Goal: Task Accomplishment & Management: Complete application form

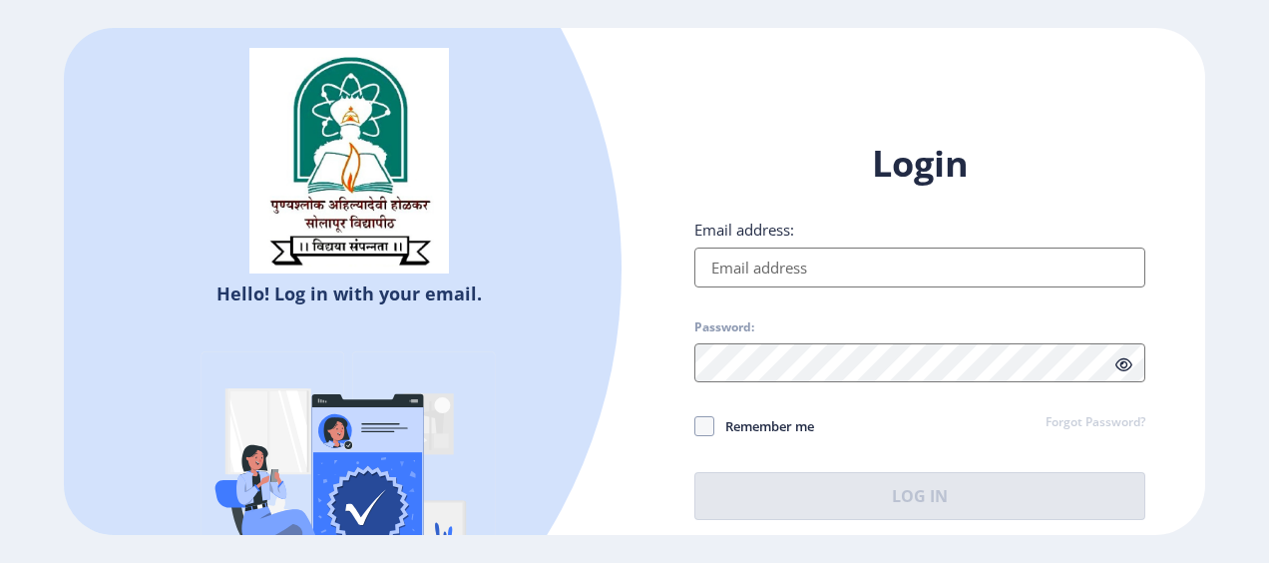
click at [769, 270] on input "Email address:" at bounding box center [920, 268] width 451 height 40
type input "[EMAIL_ADDRESS][DOMAIN_NAME]"
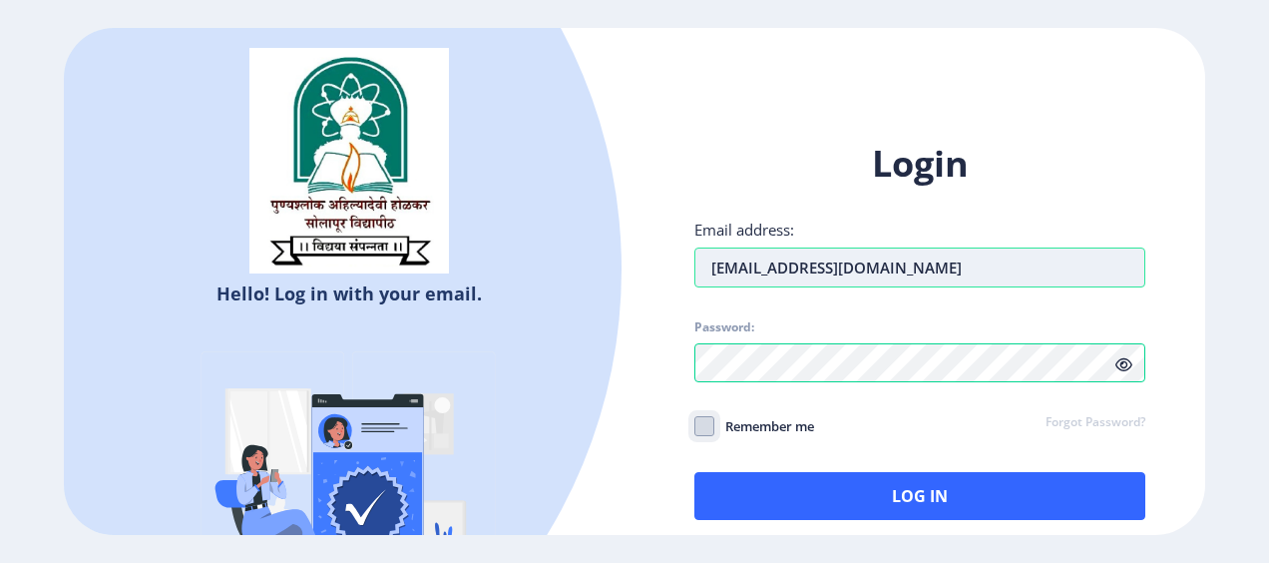
click at [695, 425] on input "Remember me" at bounding box center [695, 425] width 1 height 1
checkbox input "true"
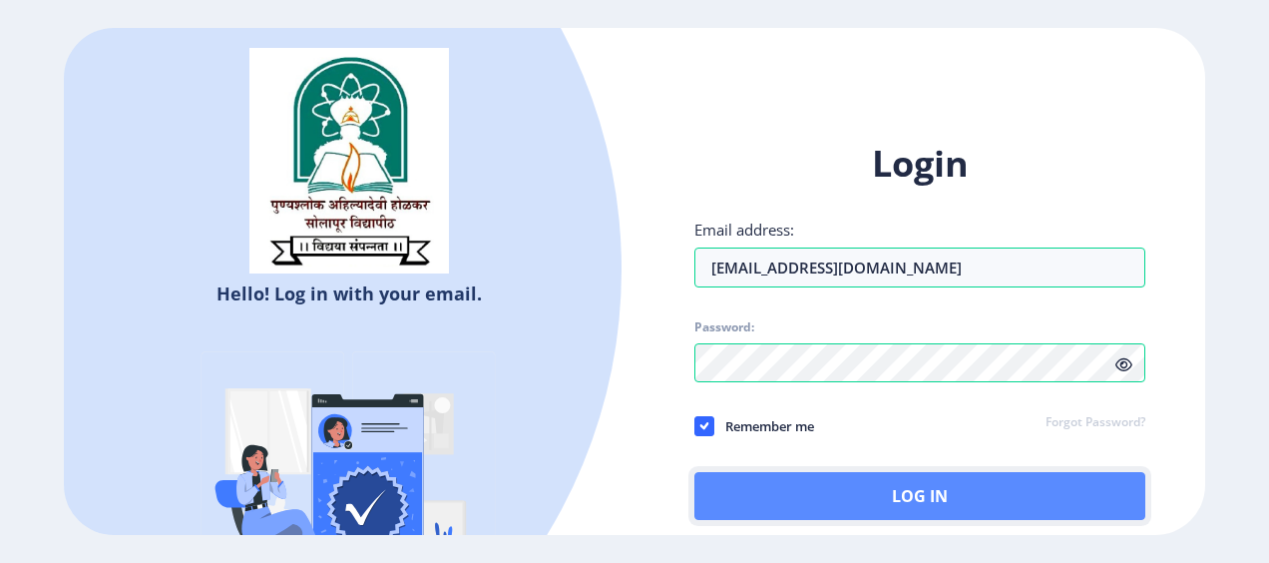
click at [750, 479] on button "Log In" at bounding box center [920, 496] width 451 height 48
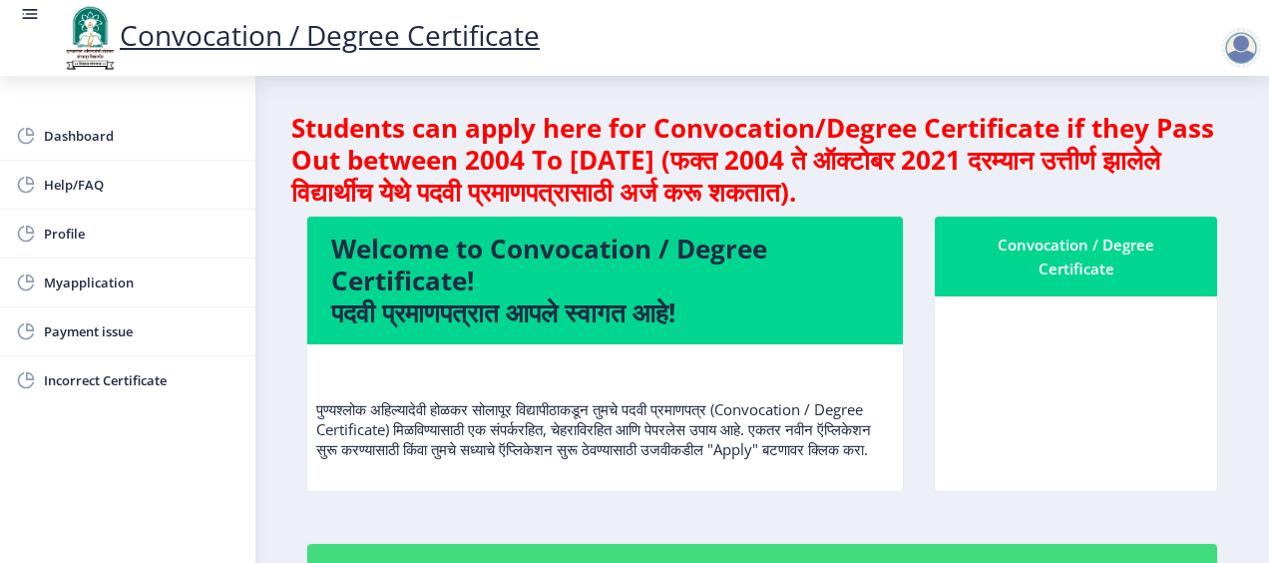
scroll to position [200, 0]
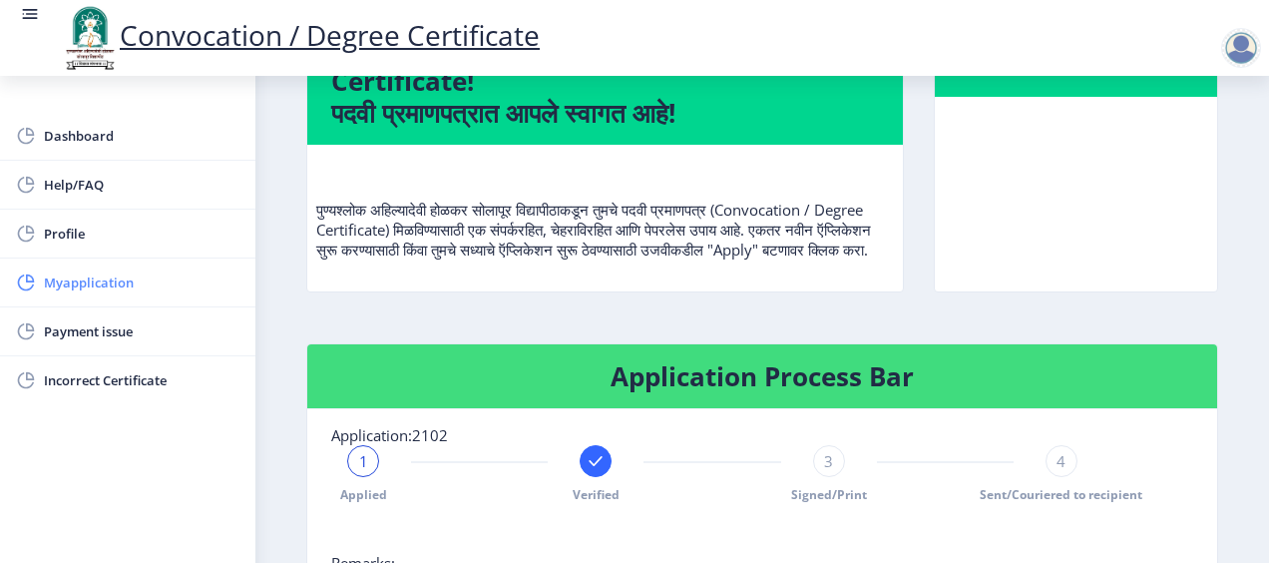
click at [161, 281] on span "Myapplication" at bounding box center [142, 282] width 196 height 24
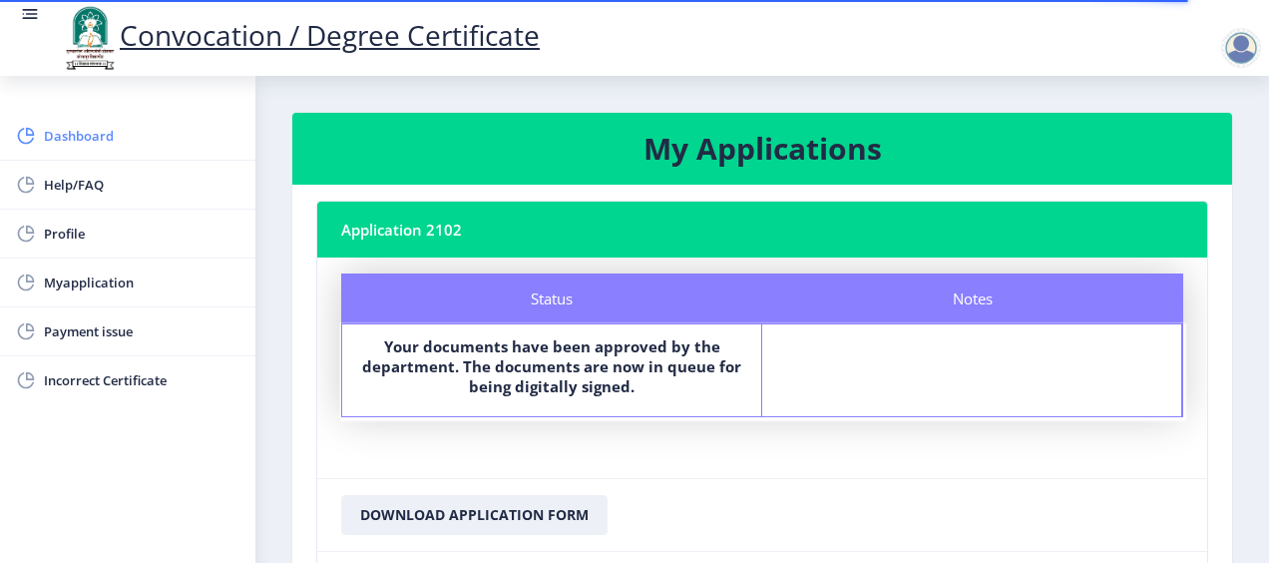
click at [122, 139] on span "Dashboard" at bounding box center [142, 136] width 196 height 24
